Goal: Task Accomplishment & Management: Use online tool/utility

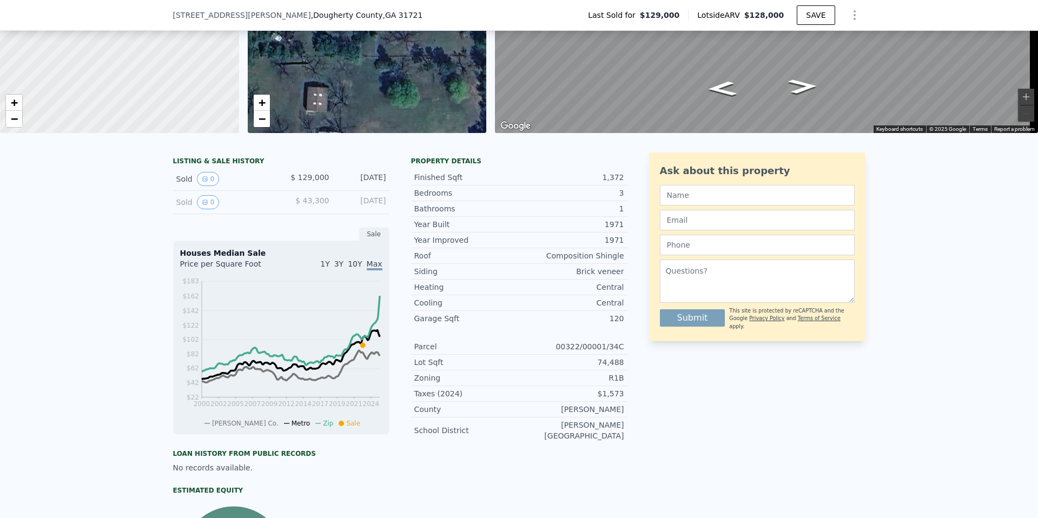
scroll to position [162, 0]
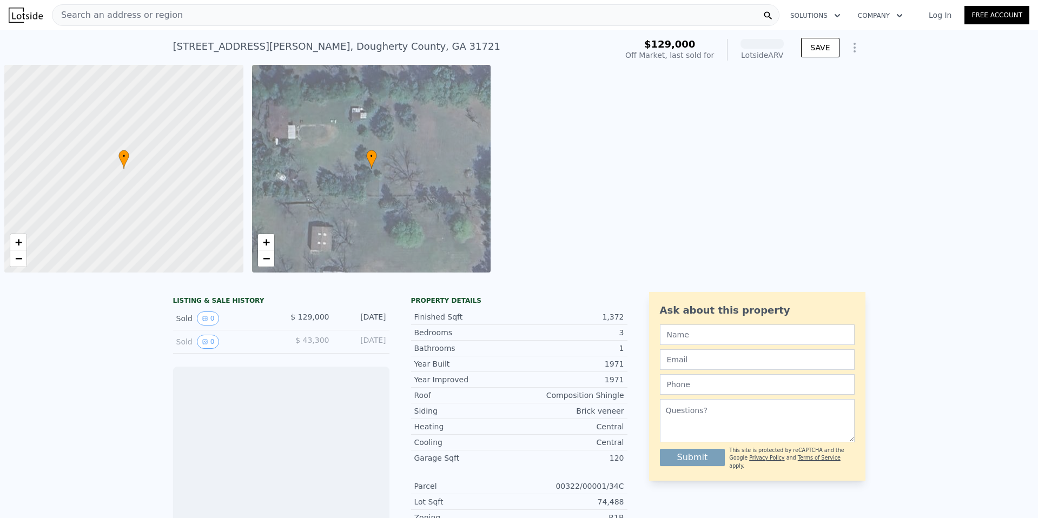
scroll to position [0, 4]
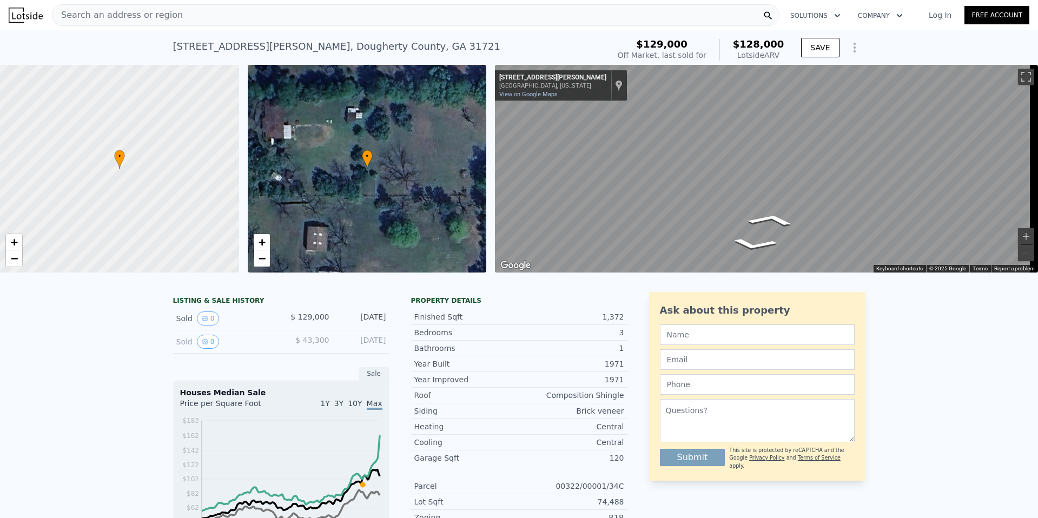
click at [456, 158] on div "• + − • + − ← Move left → Move right ↑ Move up ↓ Move down + Zoom in - Zoom out…" at bounding box center [519, 169] width 1038 height 208
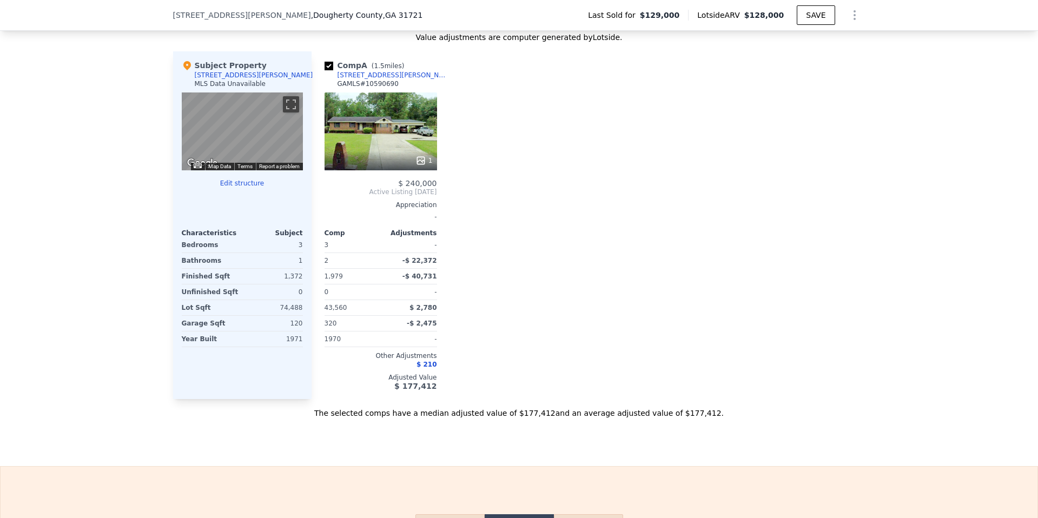
scroll to position [1024, 0]
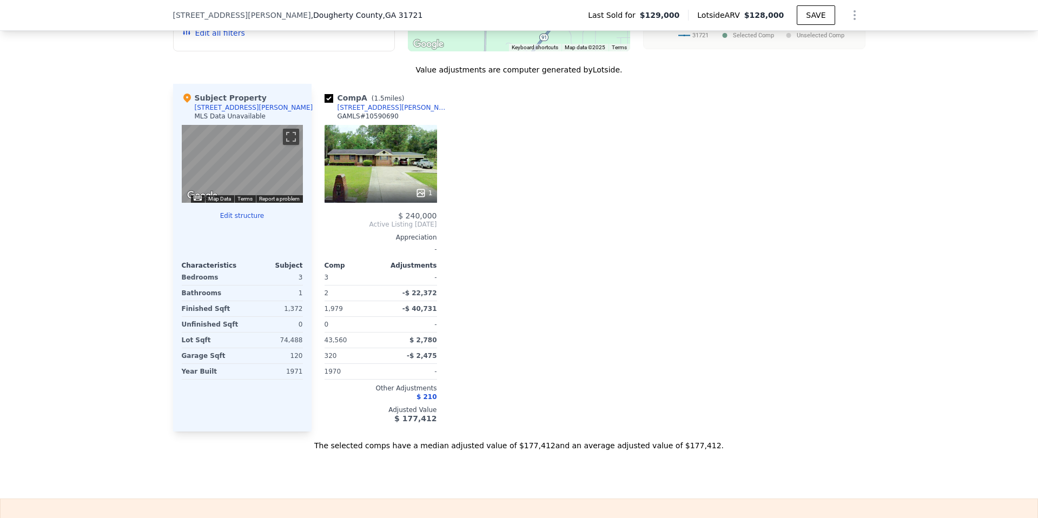
click at [222, 112] on div "[STREET_ADDRESS][PERSON_NAME]" at bounding box center [254, 107] width 118 height 9
click at [227, 121] on div "MLS Data Unavailable" at bounding box center [230, 116] width 71 height 9
click at [253, 220] on button "Edit structure" at bounding box center [242, 215] width 121 height 9
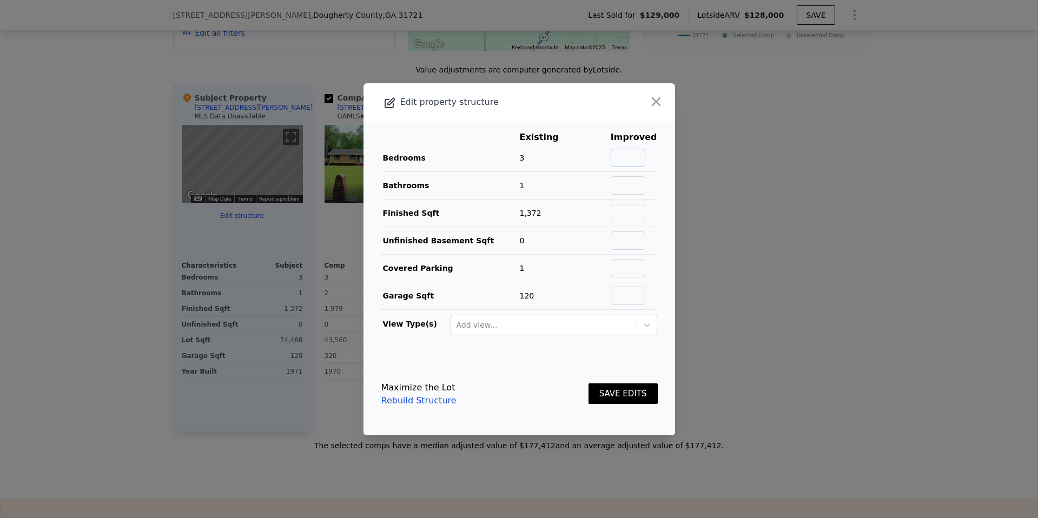
click at [625, 160] on input "text" at bounding box center [627, 158] width 35 height 18
click at [650, 107] on icon "button" at bounding box center [655, 101] width 15 height 15
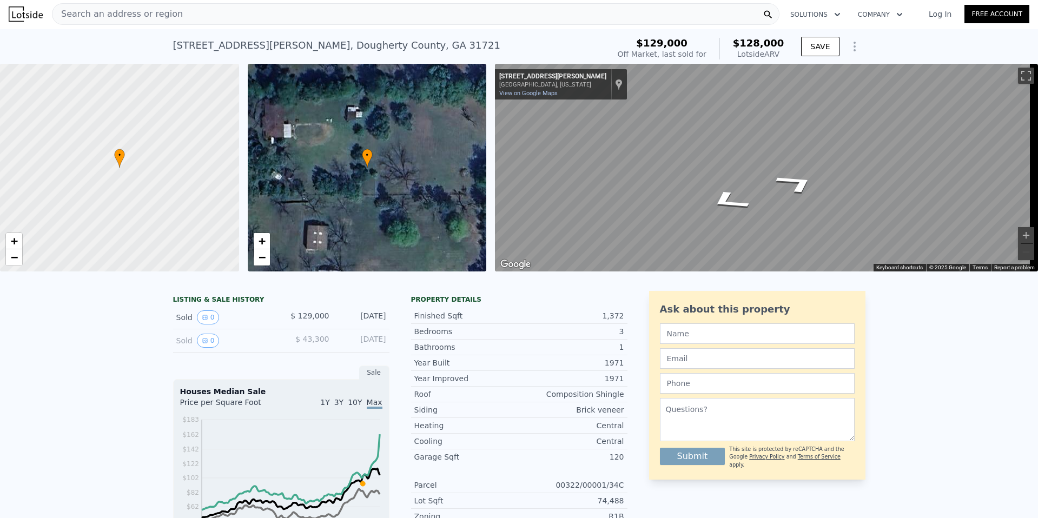
scroll to position [0, 0]
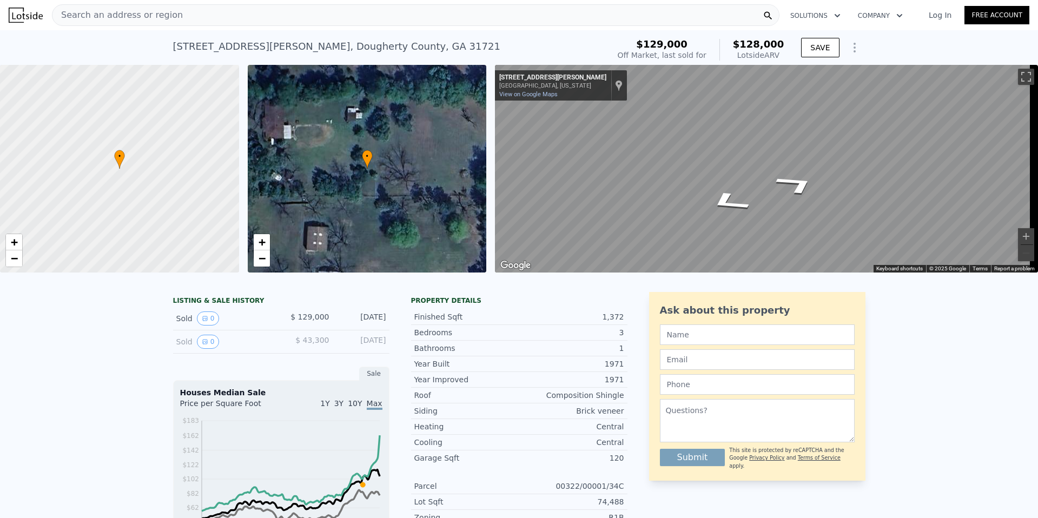
click at [848, 51] on icon "Show Options" at bounding box center [854, 47] width 13 height 13
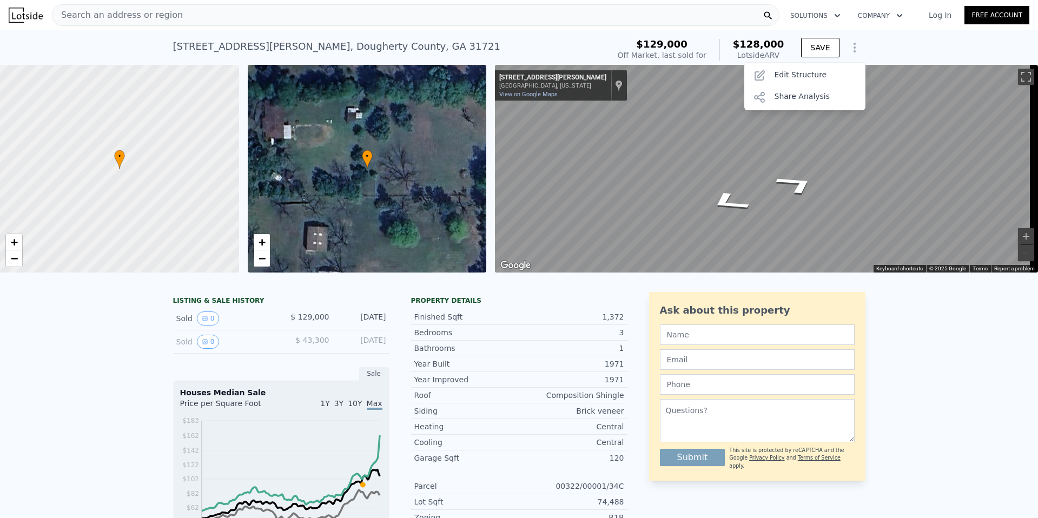
click at [848, 51] on icon "Show Options" at bounding box center [854, 47] width 13 height 13
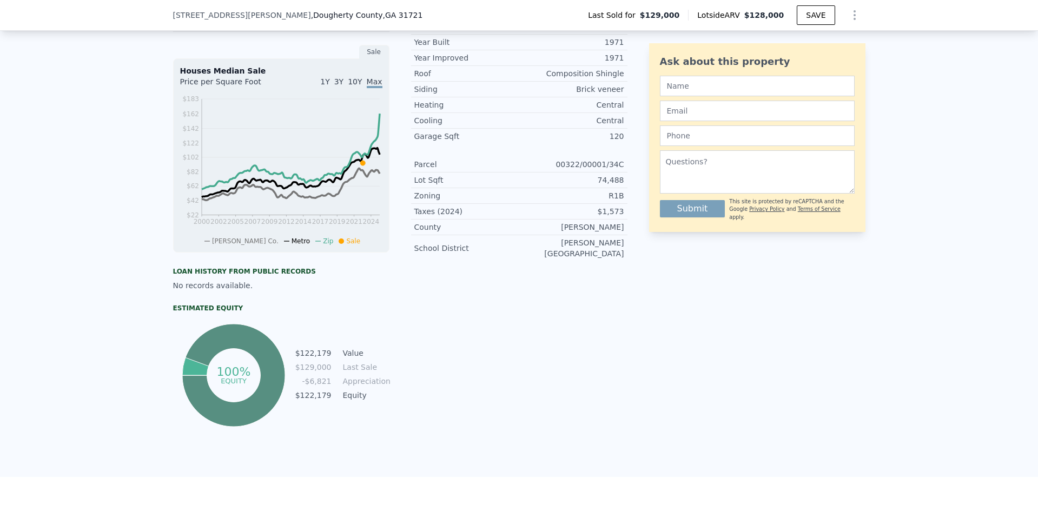
scroll to position [321, 0]
